Goal: Task Accomplishment & Management: Manage account settings

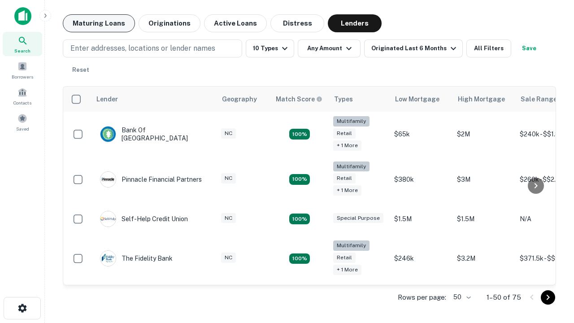
click at [99, 23] on button "Maturing Loans" at bounding box center [99, 23] width 72 height 18
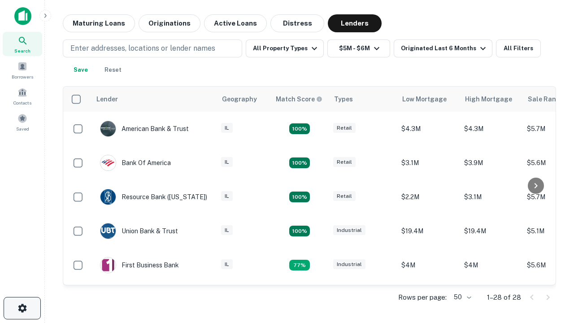
click at [22, 308] on icon "button" at bounding box center [22, 308] width 11 height 11
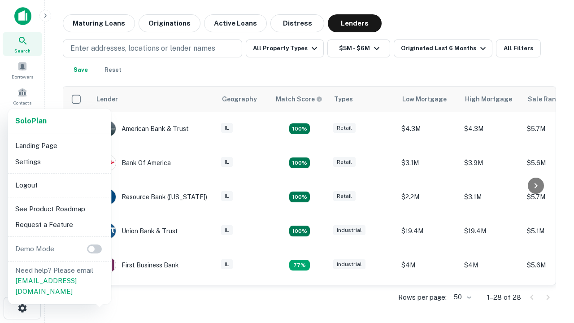
click at [59, 185] on li "Logout" at bounding box center [60, 185] width 96 height 16
